Goal: Find specific page/section: Find specific page/section

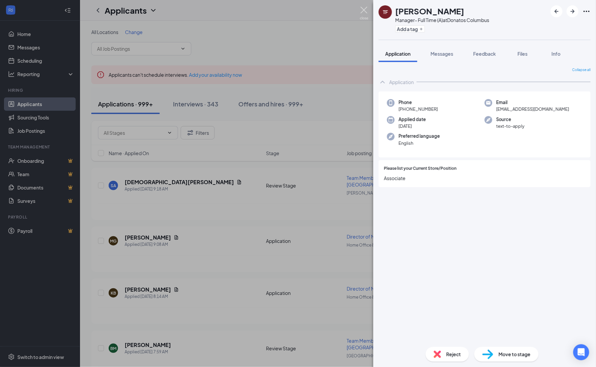
click at [366, 13] on img at bounding box center [364, 13] width 8 height 13
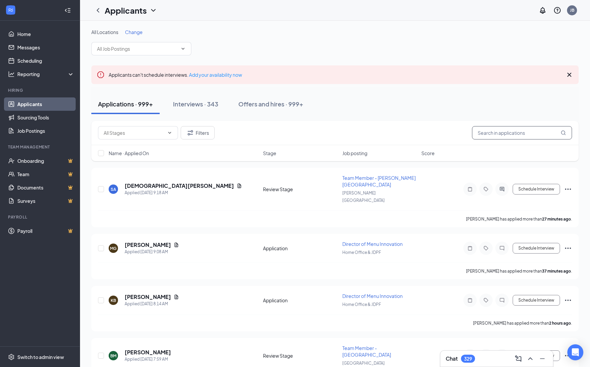
click at [516, 129] on input "text" at bounding box center [522, 132] width 100 height 13
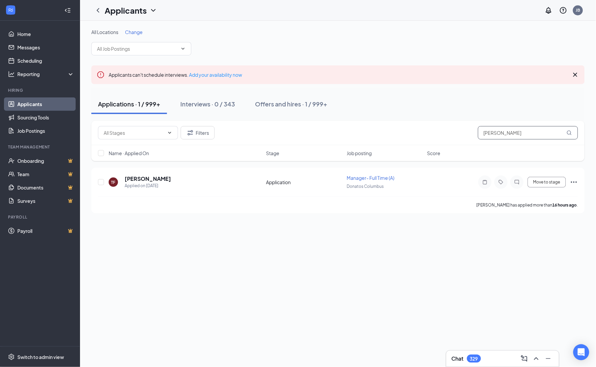
type input "tricia fox"
